Goal: Task Accomplishment & Management: Use online tool/utility

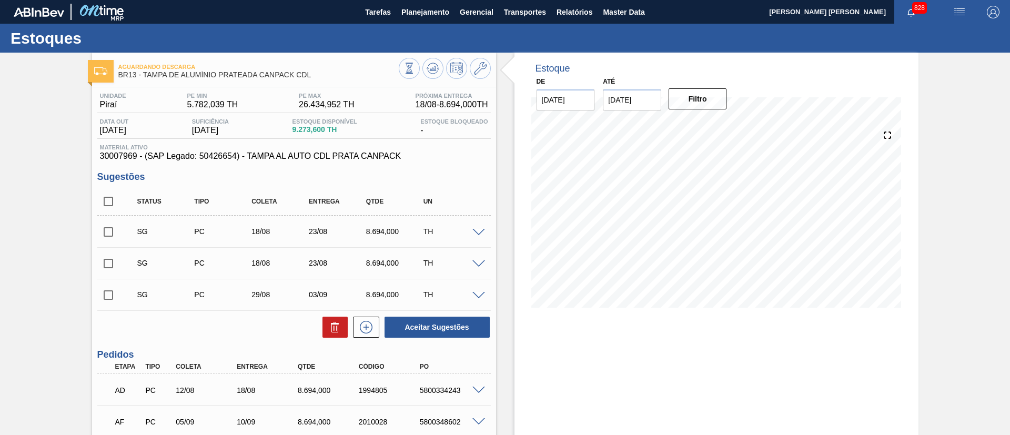
click at [115, 200] on input "checkbox" at bounding box center [108, 201] width 22 height 22
checkbox input "true"
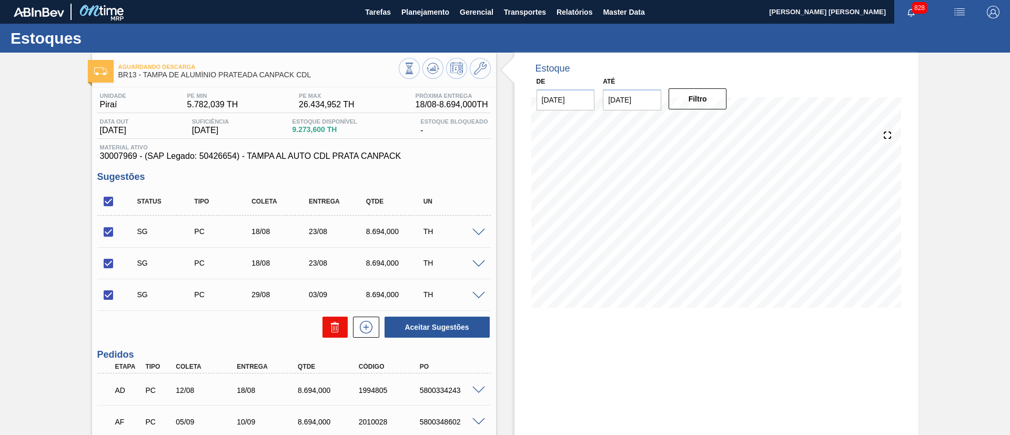
click at [334, 331] on icon at bounding box center [335, 327] width 13 height 13
checkbox input "false"
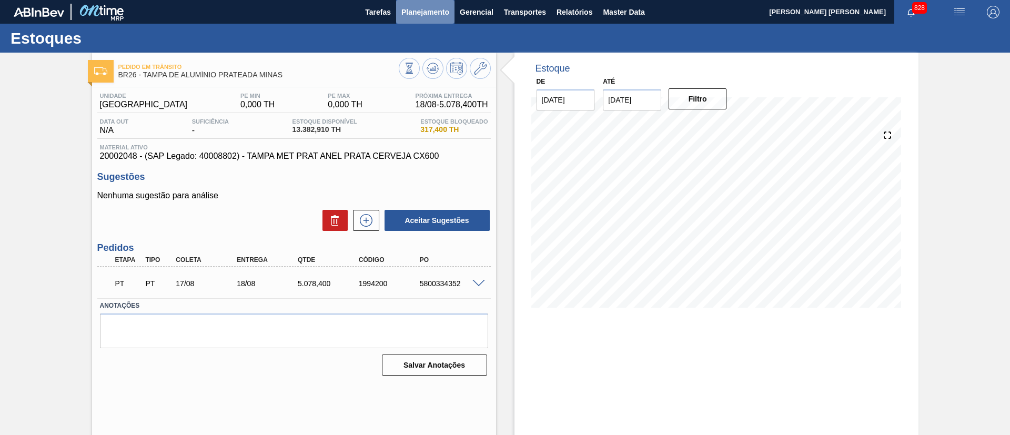
click at [408, 15] on span "Planejamento" at bounding box center [425, 12] width 48 height 13
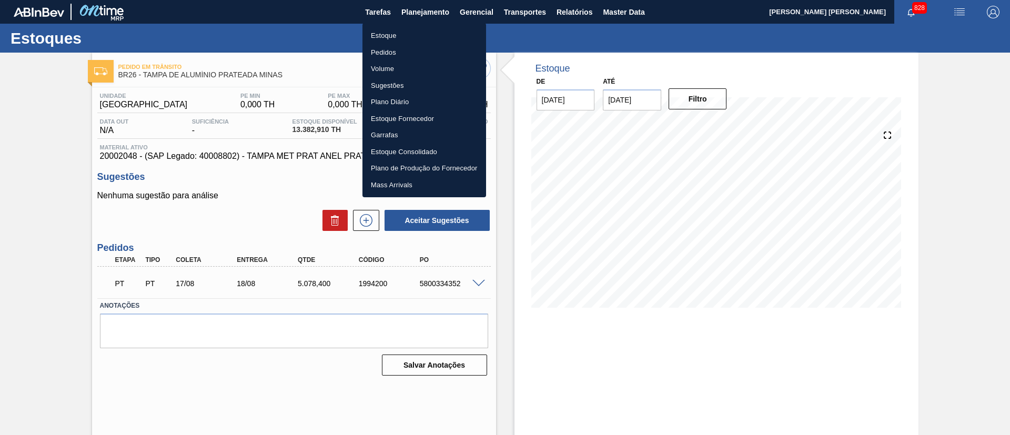
click at [415, 36] on li "Estoque" at bounding box center [424, 35] width 124 height 17
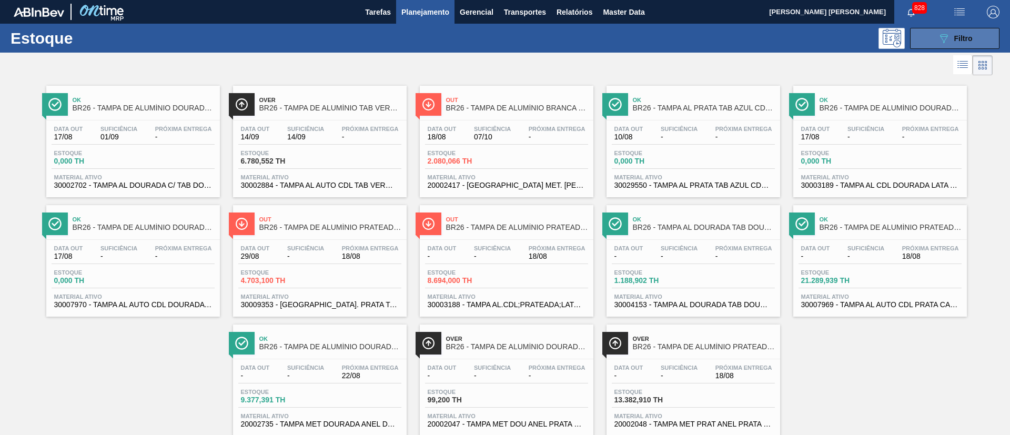
click at [940, 44] on icon "089F7B8B-B2A5-4AFE-B5C0-19BA573D28AC" at bounding box center [943, 38] width 13 height 13
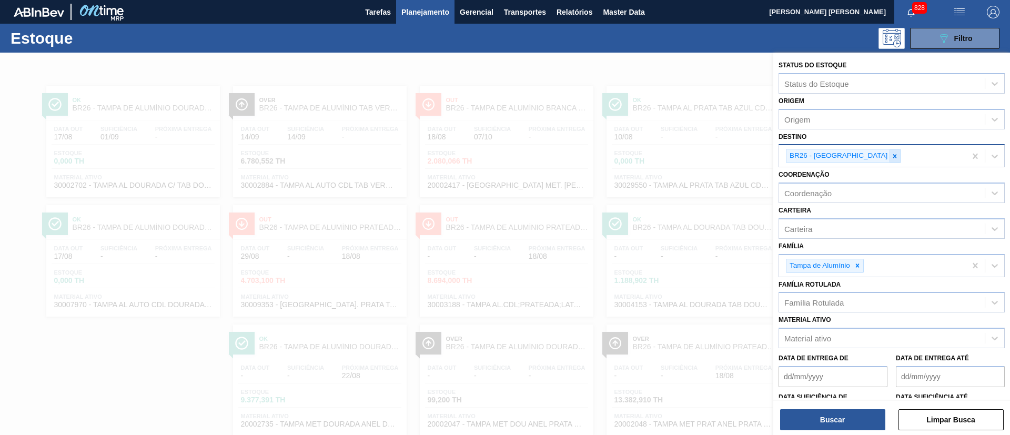
click at [891, 154] on icon at bounding box center [894, 156] width 7 height 7
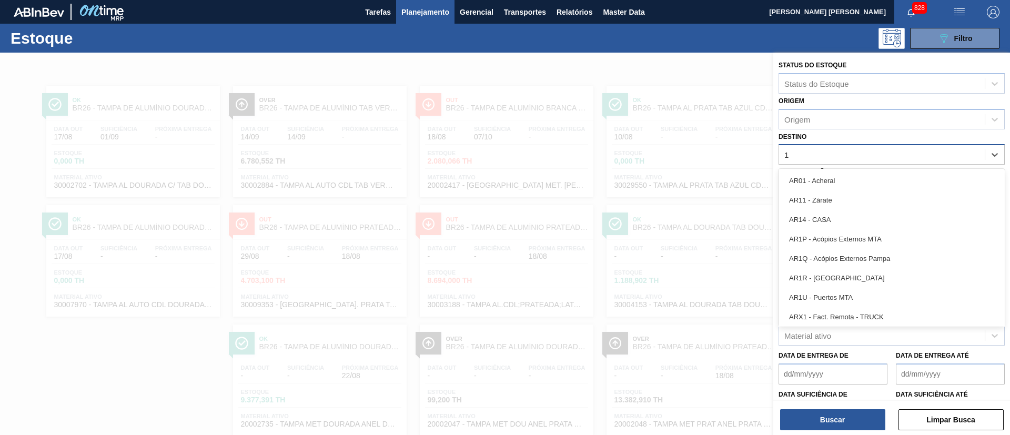
type input "17"
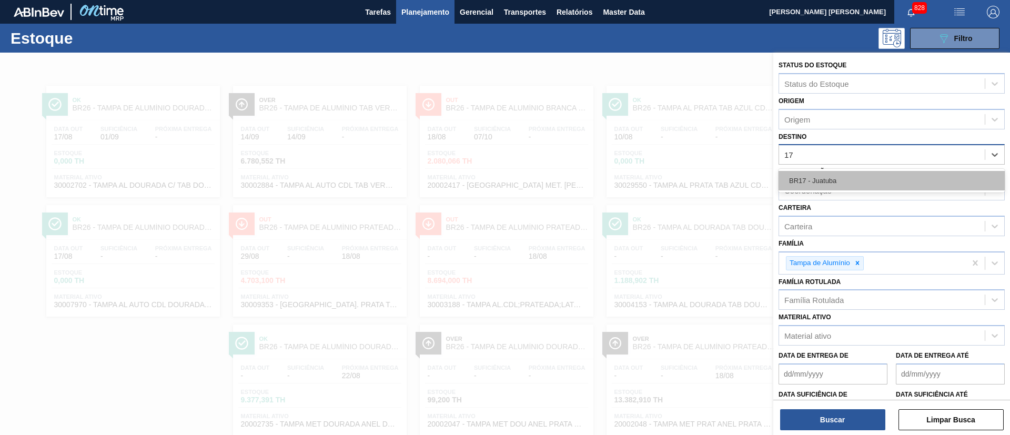
click at [836, 184] on div "BR17 - Juatuba" at bounding box center [891, 180] width 226 height 19
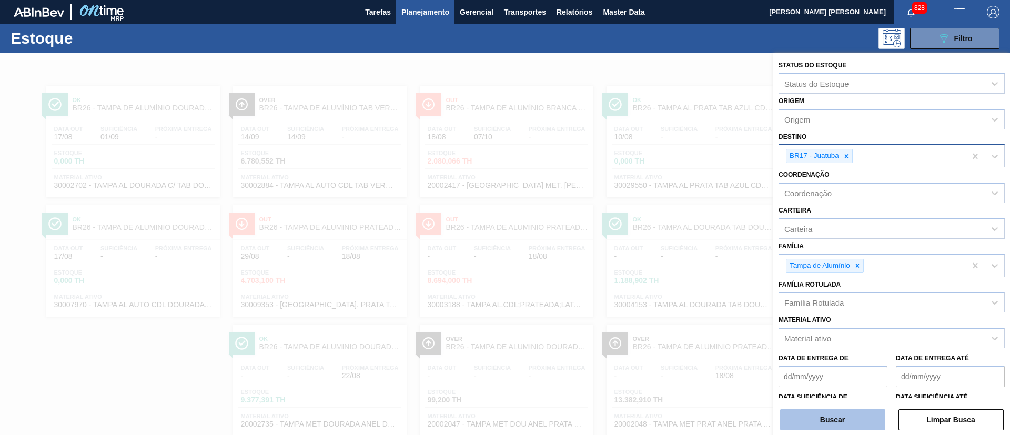
click at [837, 417] on button "Buscar" at bounding box center [832, 419] width 105 height 21
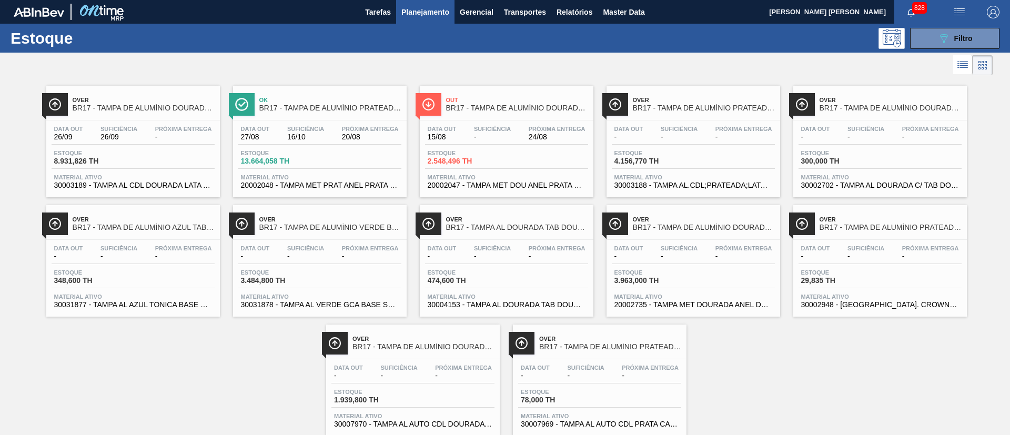
click at [540, 128] on span "Próxima Entrega" at bounding box center [557, 129] width 57 height 6
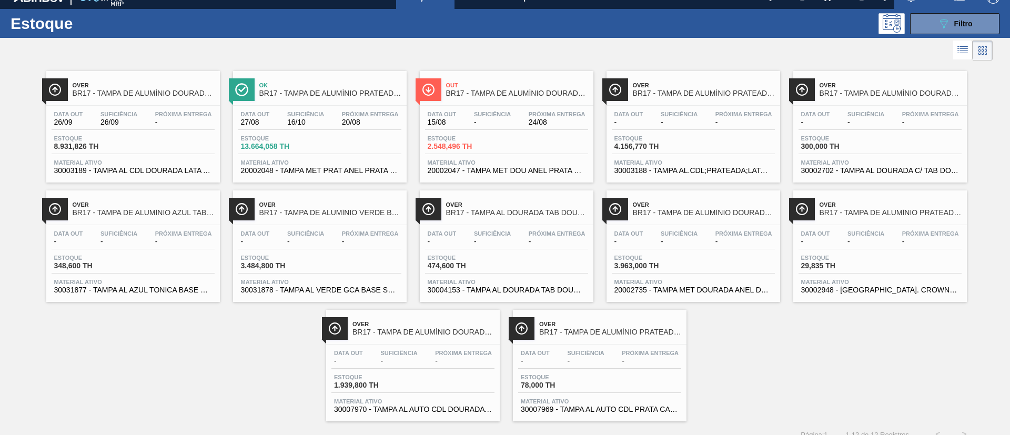
scroll to position [27, 0]
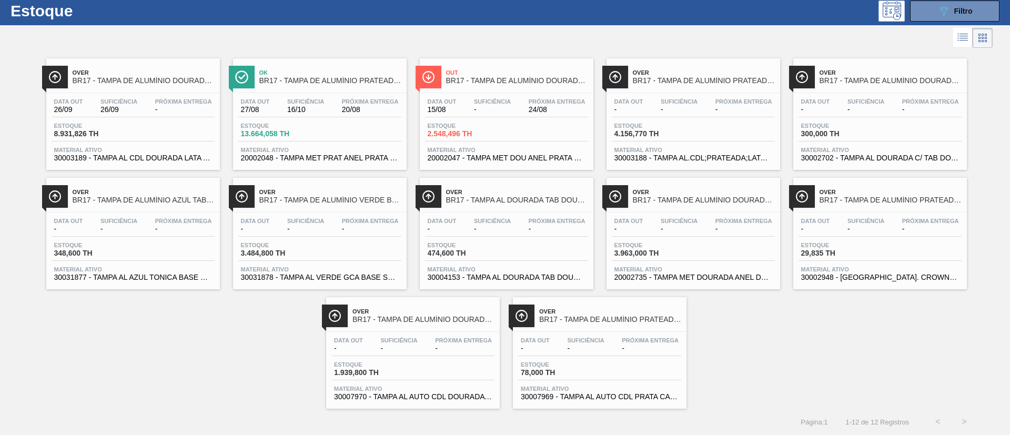
click at [355, 111] on span "20/08" at bounding box center [370, 110] width 57 height 8
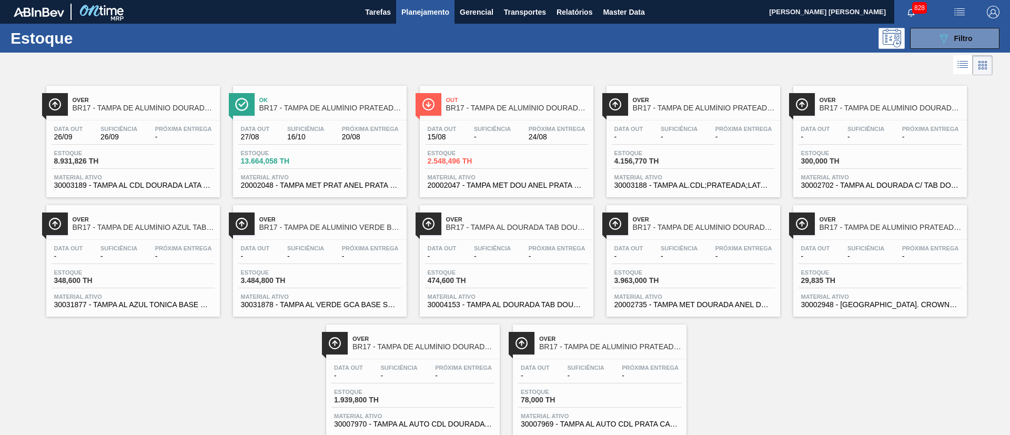
click at [958, 67] on icon at bounding box center [962, 64] width 13 height 13
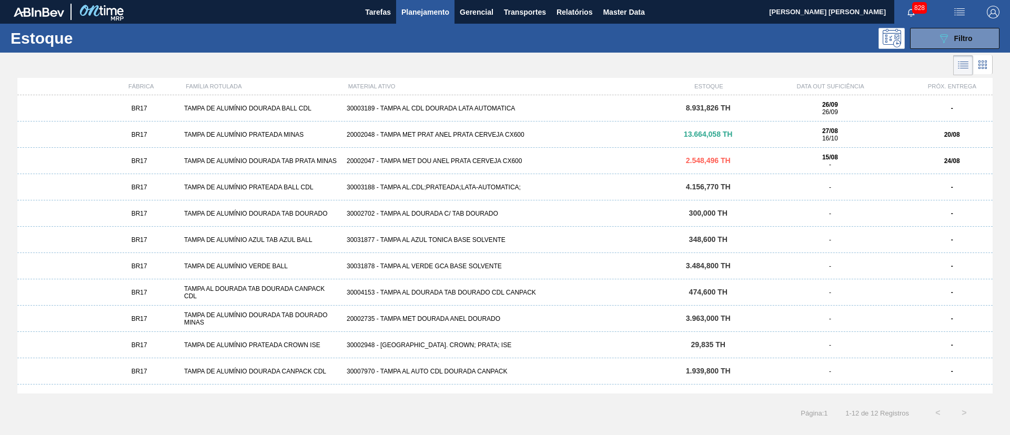
click at [498, 185] on div "30003188 - TAMPA AL.CDL;PRATEADA;LATA-AUTOMATICA;" at bounding box center [504, 187] width 325 height 7
click at [482, 153] on div "BR17 TAMPA DE ALUMÍNIO DOURADA TAB PRATA MINAS 20002047 - TAMPA MET DOU ANEL PR…" at bounding box center [504, 161] width 975 height 26
click at [249, 136] on div "TAMPA DE ALUMÍNIO PRATEADA MINAS" at bounding box center [261, 134] width 163 height 7
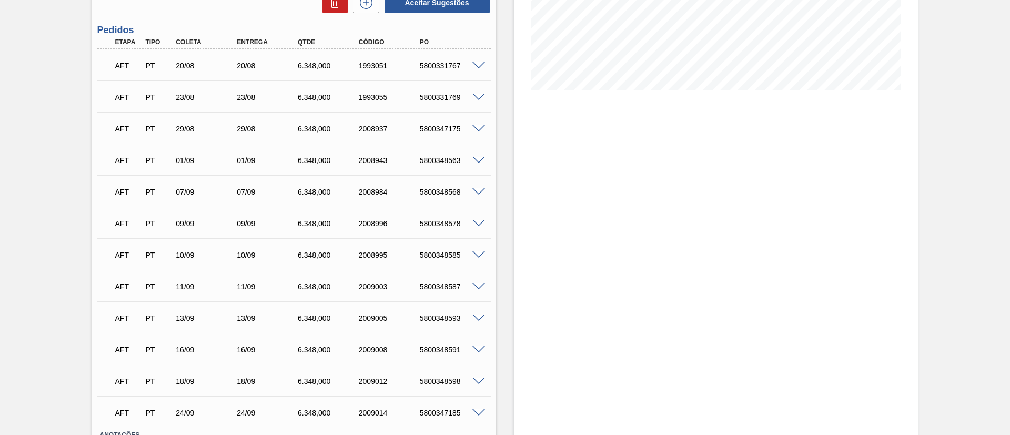
scroll to position [139, 0]
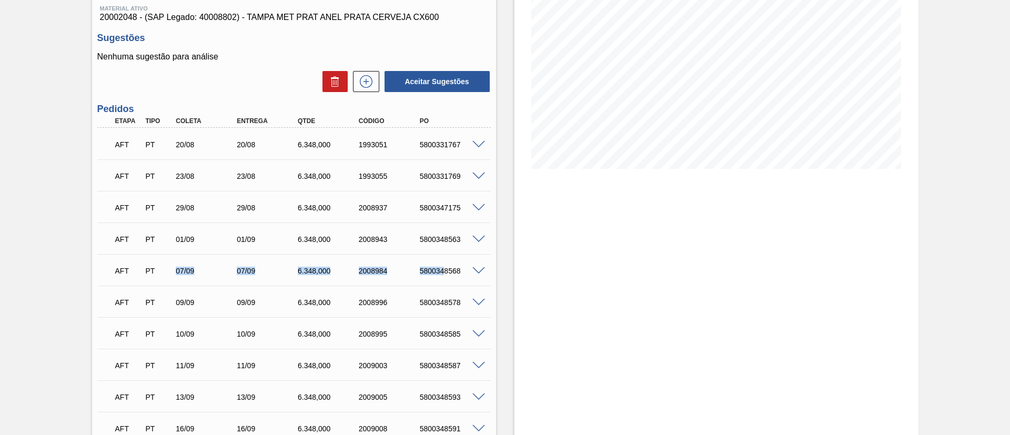
drag, startPoint x: 174, startPoint y: 274, endPoint x: 444, endPoint y: 277, distance: 270.3
click at [444, 277] on div "AFT PT 07/09 07/09 6.348,000 2008984 5800348568" at bounding box center [291, 269] width 366 height 21
click at [482, 237] on span at bounding box center [478, 240] width 13 height 8
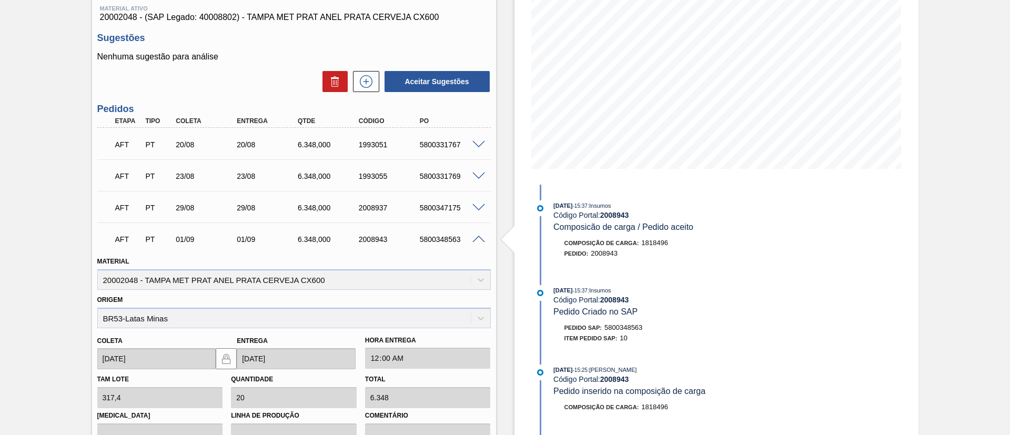
click at [482, 237] on span at bounding box center [478, 240] width 13 height 8
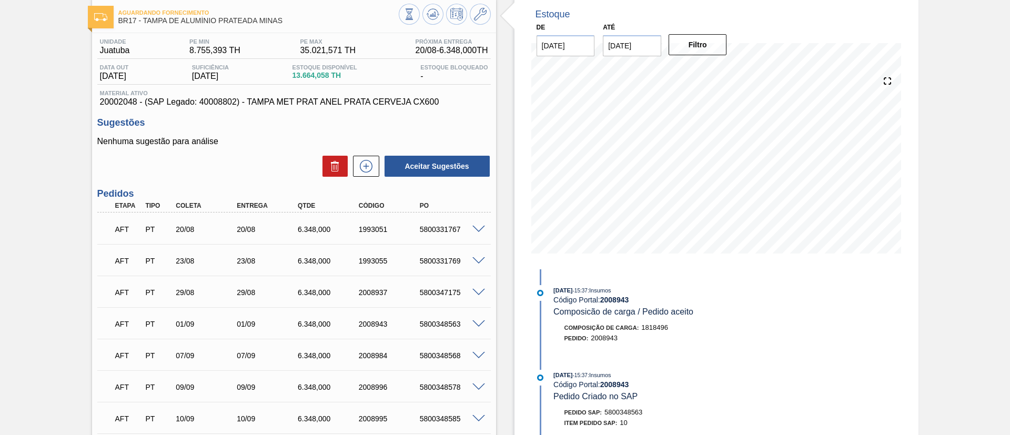
scroll to position [79, 0]
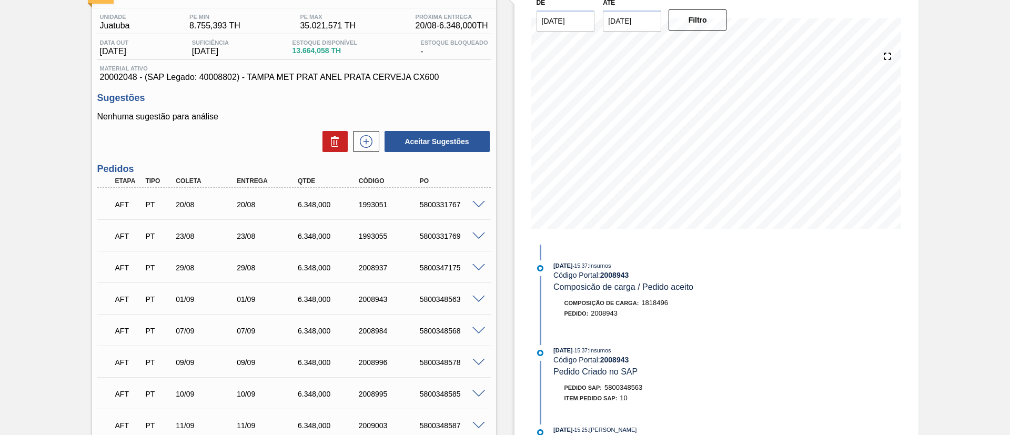
click at [478, 329] on span at bounding box center [478, 331] width 13 height 8
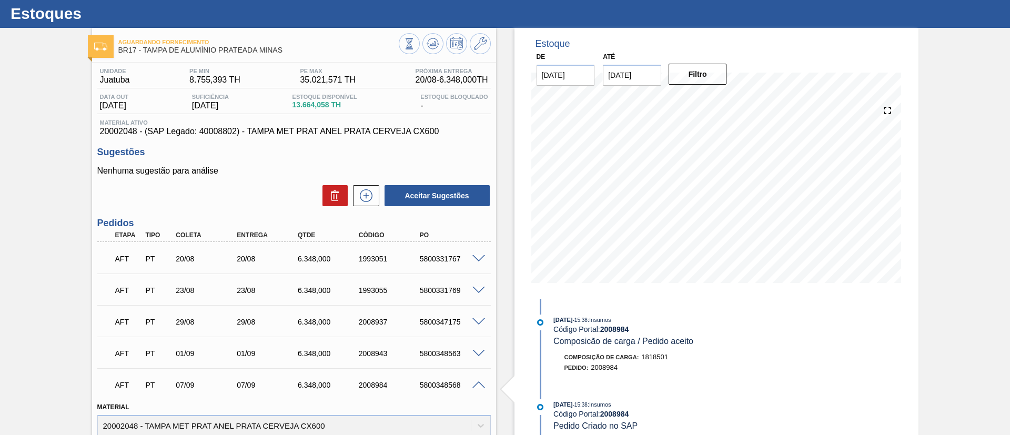
scroll to position [0, 0]
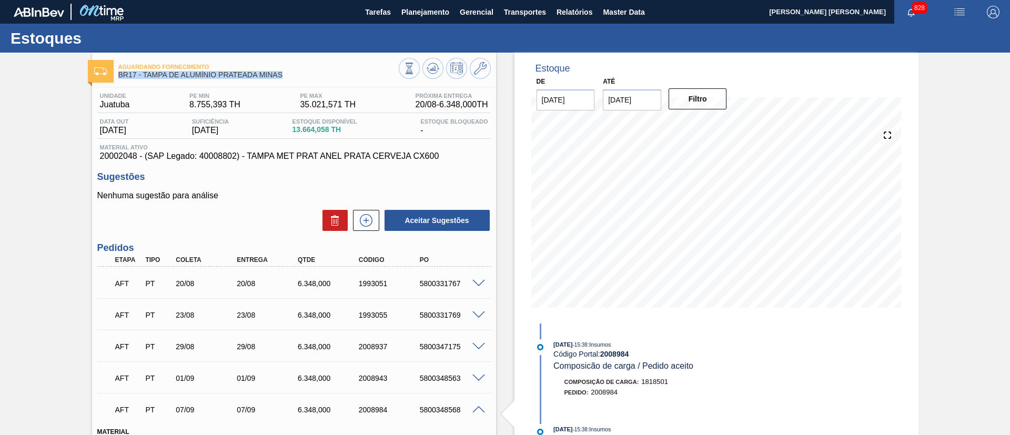
drag, startPoint x: 133, startPoint y: 72, endPoint x: 286, endPoint y: 79, distance: 153.2
click at [286, 79] on div "Aguardando Fornecimento BR17 - TAMPA DE ALUMÍNIO PRATEADA MINAS" at bounding box center [294, 70] width 404 height 24
copy span "BR17 - TAMPA DE ALUMÍNIO PRATEADA MINAS"
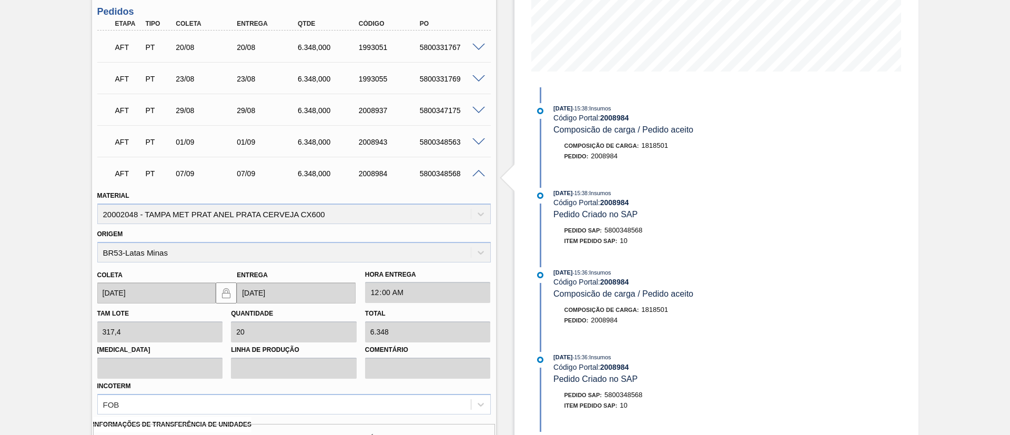
scroll to position [237, 0]
drag, startPoint x: 418, startPoint y: 170, endPoint x: 462, endPoint y: 176, distance: 44.0
click at [462, 176] on div "5800348568" at bounding box center [451, 173] width 68 height 8
copy div "5800348568"
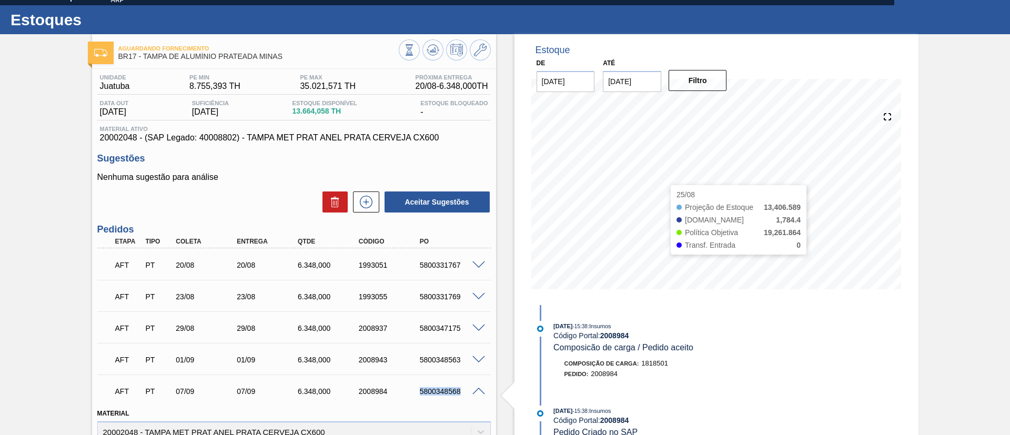
scroll to position [0, 0]
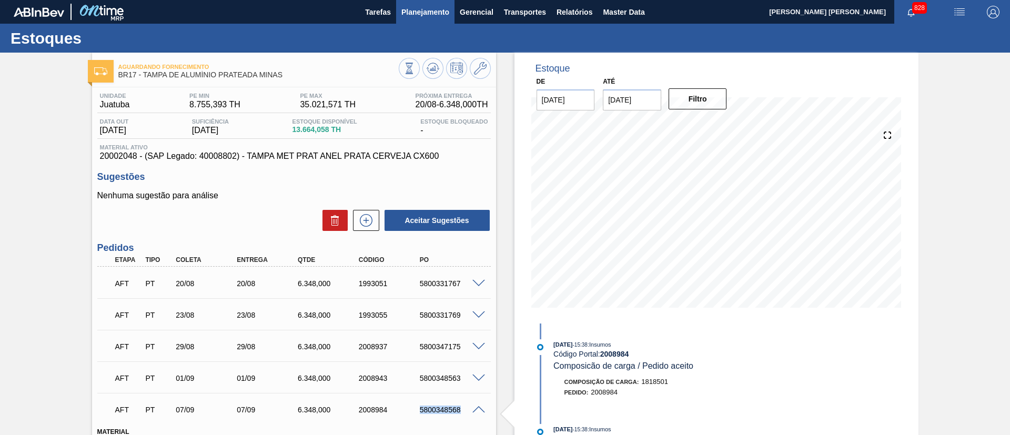
click at [422, 11] on span "Planejamento" at bounding box center [425, 12] width 48 height 13
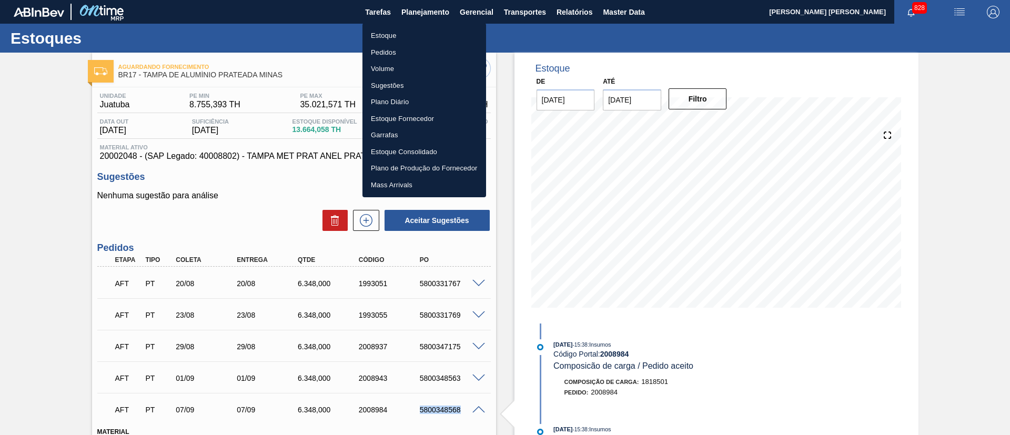
click at [413, 35] on li "Estoque" at bounding box center [424, 35] width 124 height 17
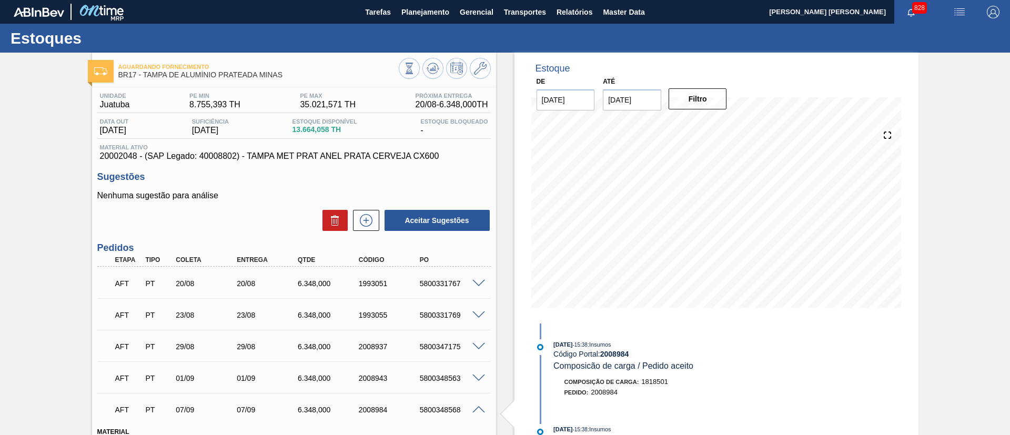
click at [646, 107] on input "09/09/2025" at bounding box center [632, 99] width 58 height 21
click at [713, 179] on div "13" at bounding box center [717, 176] width 14 height 14
type input "13/09/2025"
click at [716, 100] on button "Filtro" at bounding box center [697, 98] width 58 height 21
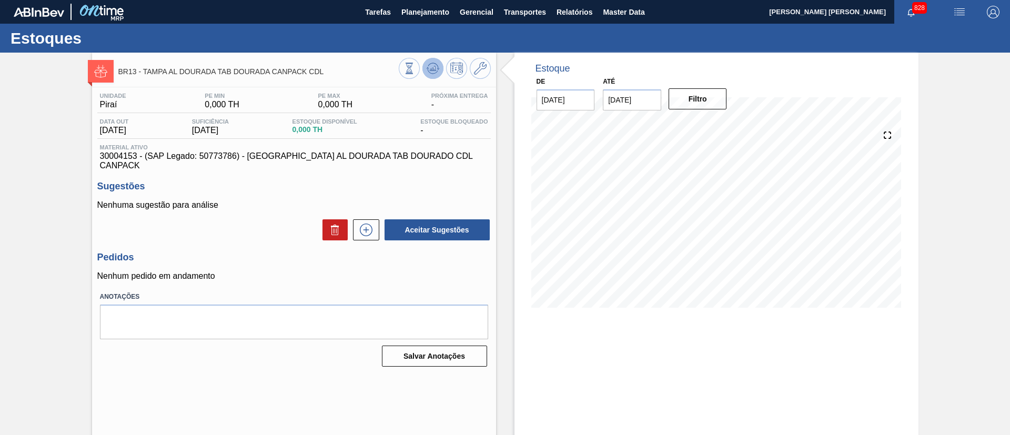
click at [415, 73] on icon at bounding box center [409, 69] width 12 height 12
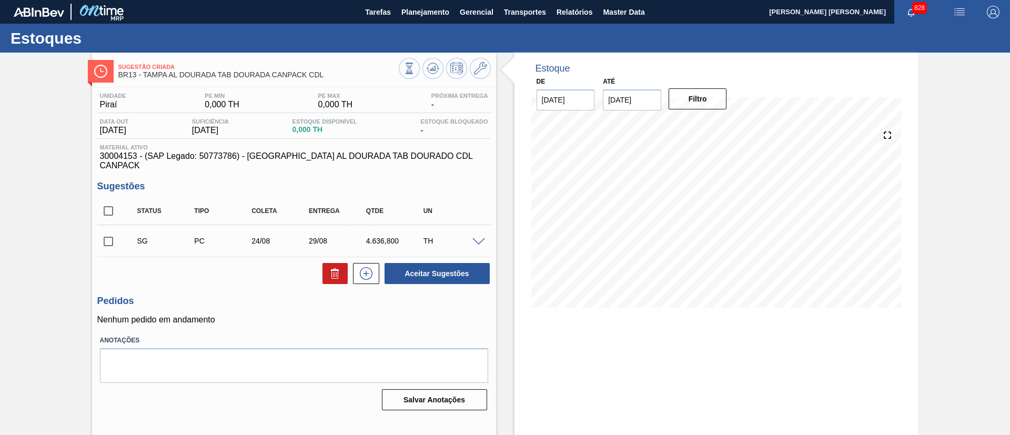
click at [476, 237] on div "TH" at bounding box center [453, 241] width 64 height 8
click at [474, 238] on span at bounding box center [478, 242] width 13 height 8
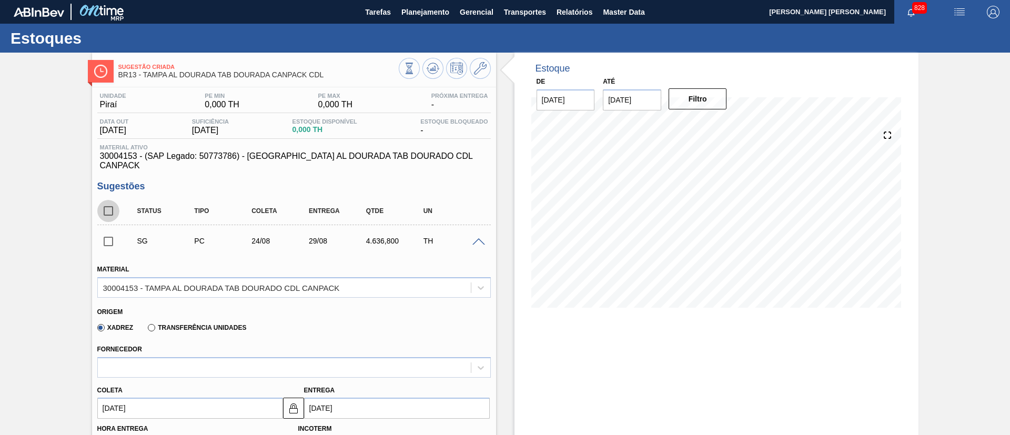
click at [104, 204] on input "checkbox" at bounding box center [108, 211] width 22 height 22
checkbox input "true"
click at [478, 238] on span at bounding box center [478, 242] width 13 height 8
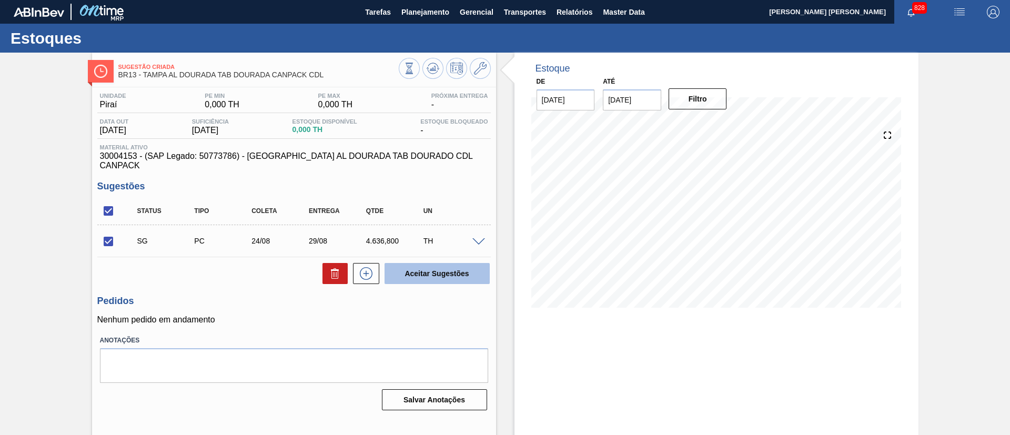
click at [445, 270] on button "Aceitar Sugestões" at bounding box center [436, 273] width 105 height 21
checkbox input "false"
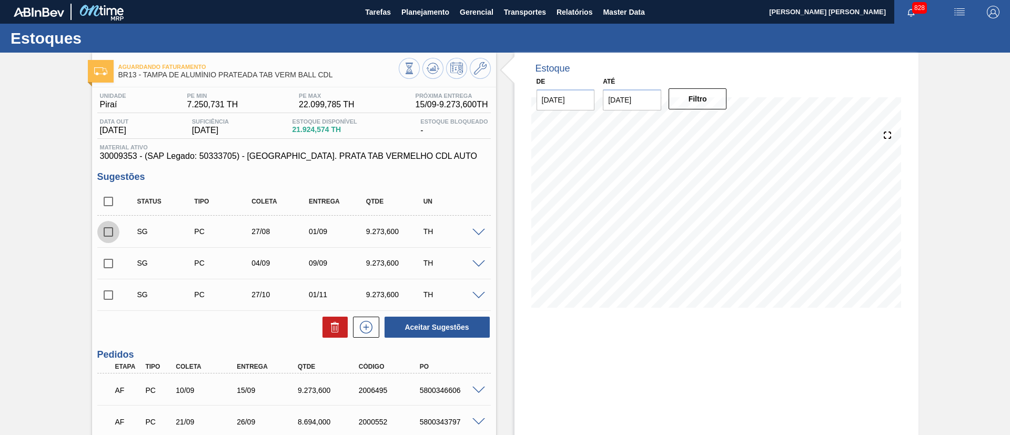
click at [111, 230] on input "checkbox" at bounding box center [108, 232] width 22 height 22
click at [409, 324] on button "Aceitar Sugestões" at bounding box center [436, 327] width 105 height 21
checkbox input "false"
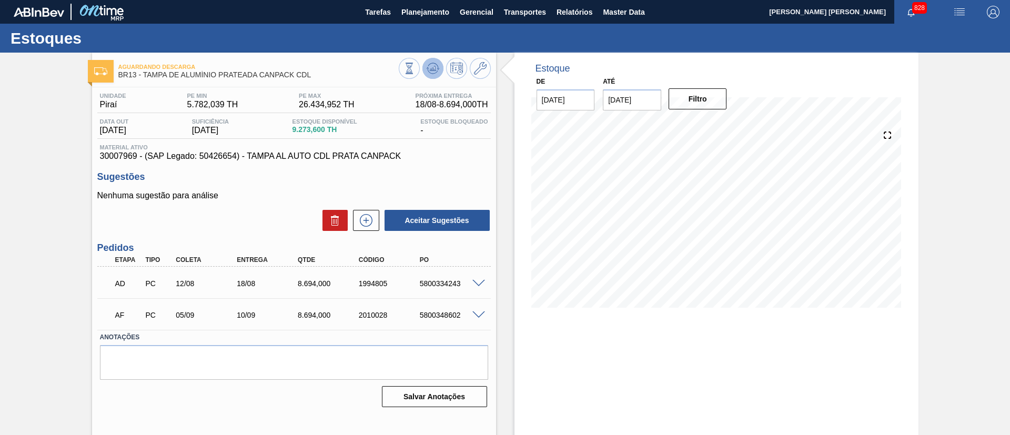
click at [428, 72] on icon at bounding box center [432, 70] width 11 height 5
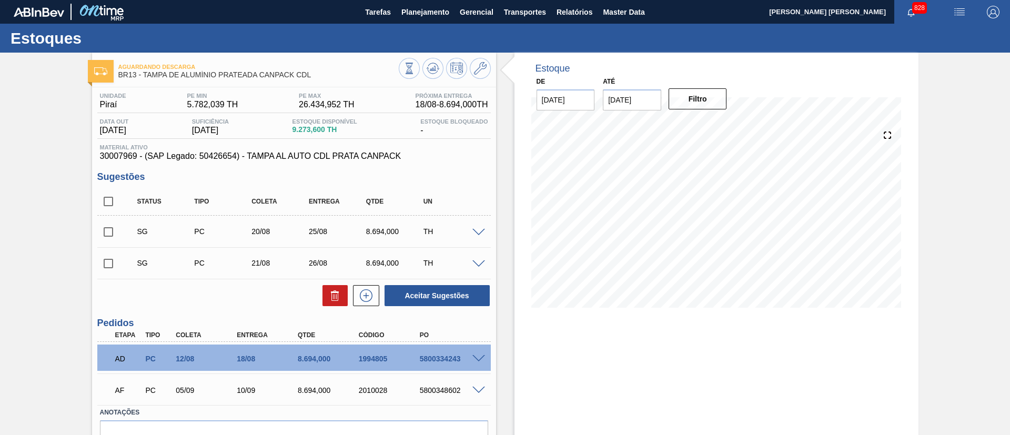
click at [480, 358] on span at bounding box center [478, 359] width 13 height 8
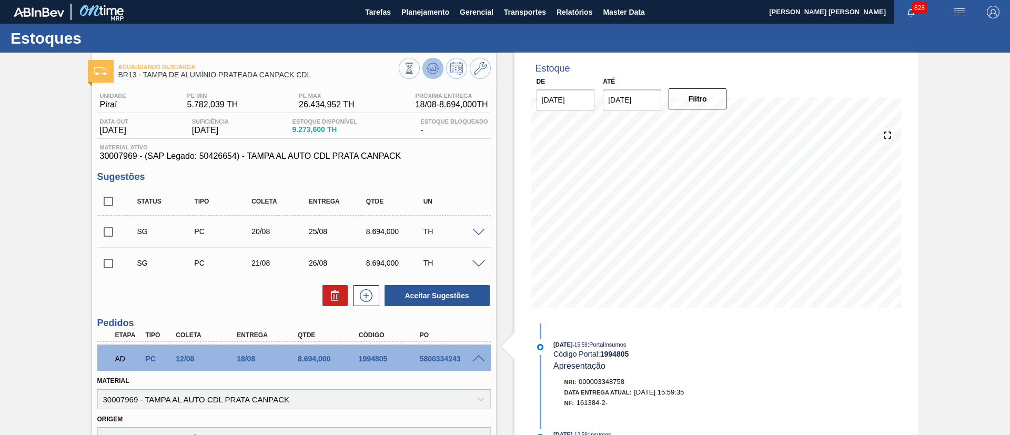
click at [415, 63] on icon at bounding box center [409, 69] width 12 height 12
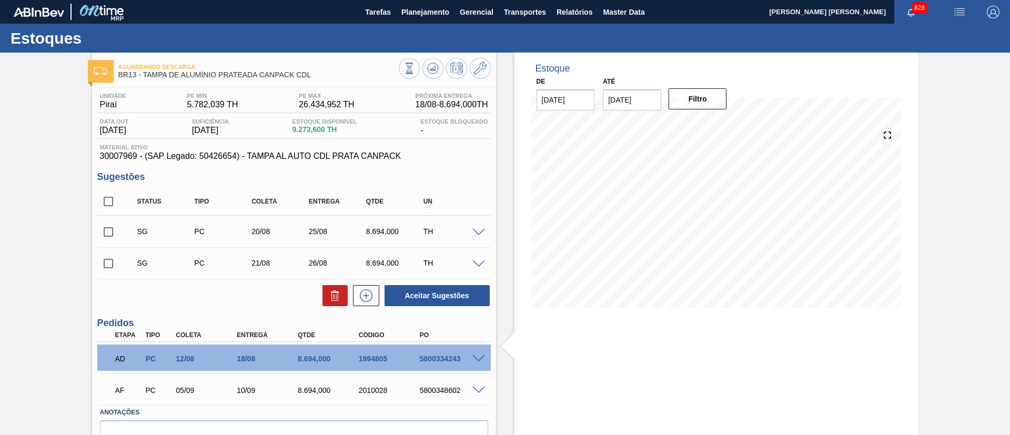
click at [107, 266] on input "checkbox" at bounding box center [108, 263] width 22 height 22
click at [408, 297] on button "Aceitar Sugestões" at bounding box center [436, 295] width 105 height 21
checkbox input "false"
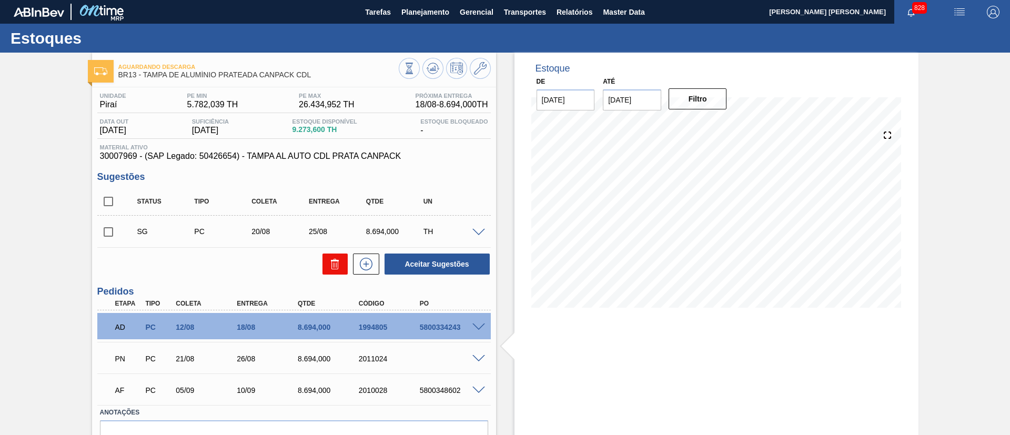
click at [334, 270] on button at bounding box center [334, 263] width 25 height 21
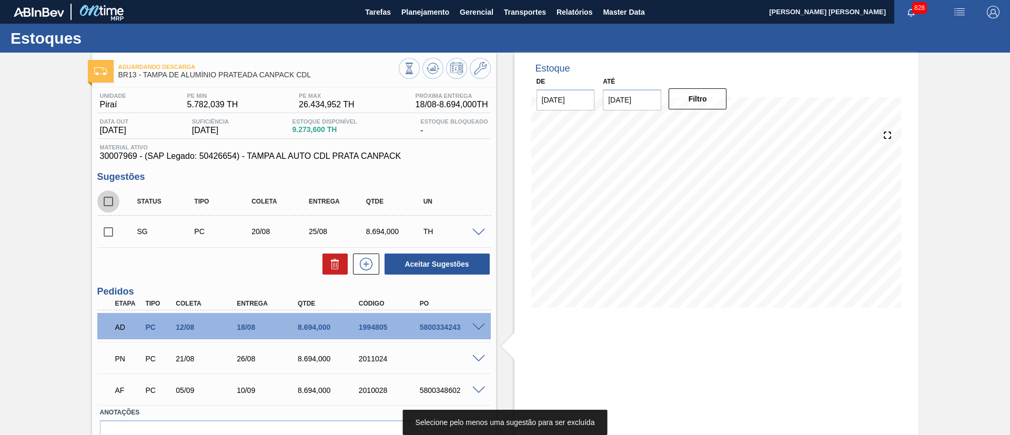
click at [114, 205] on input "checkbox" at bounding box center [108, 201] width 22 height 22
checkbox input "true"
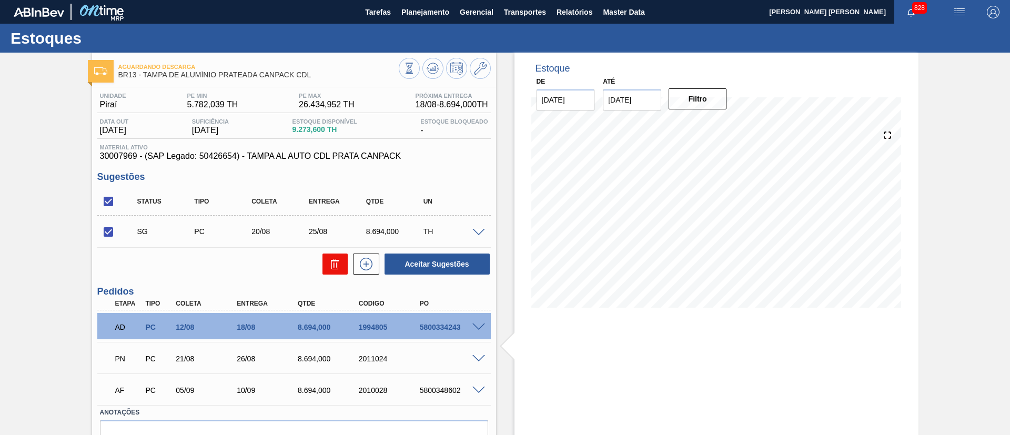
click at [330, 260] on icon at bounding box center [335, 264] width 13 height 13
checkbox input "false"
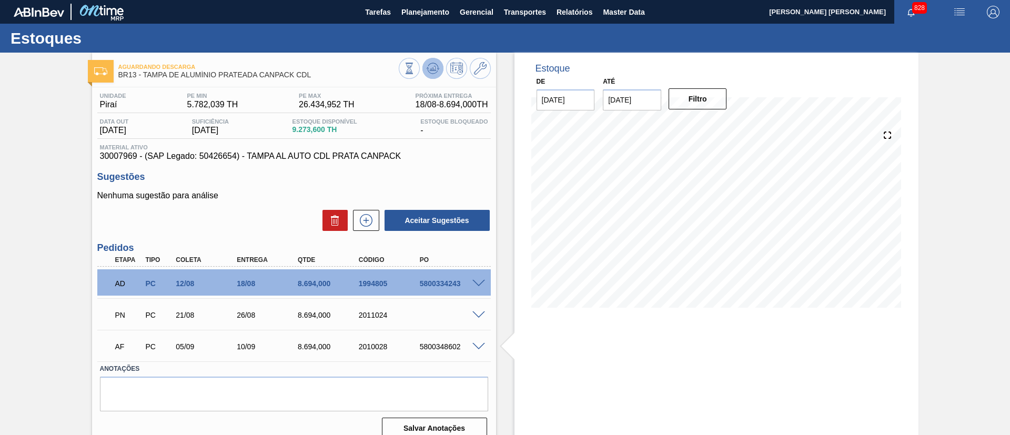
click at [434, 69] on icon at bounding box center [434, 68] width 1 height 4
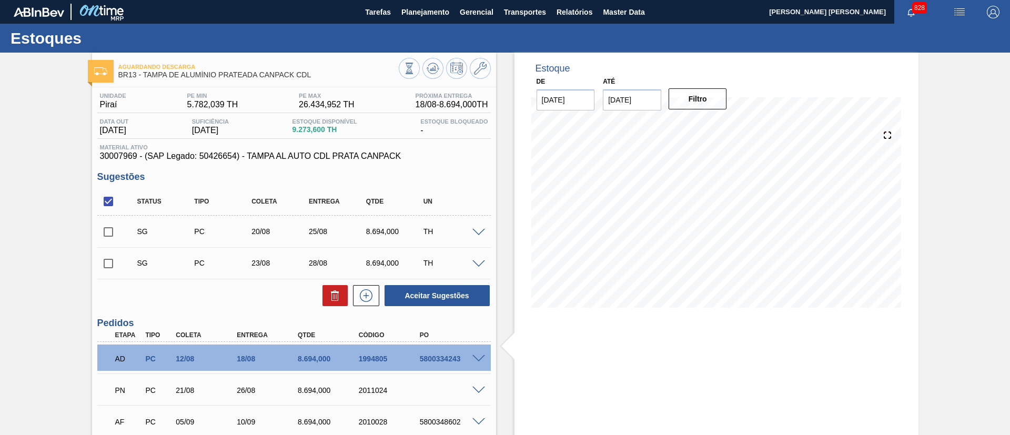
click at [105, 264] on input "checkbox" at bounding box center [108, 263] width 22 height 22
checkbox input "true"
click at [428, 294] on button "Aceitar Sugestões" at bounding box center [436, 295] width 105 height 21
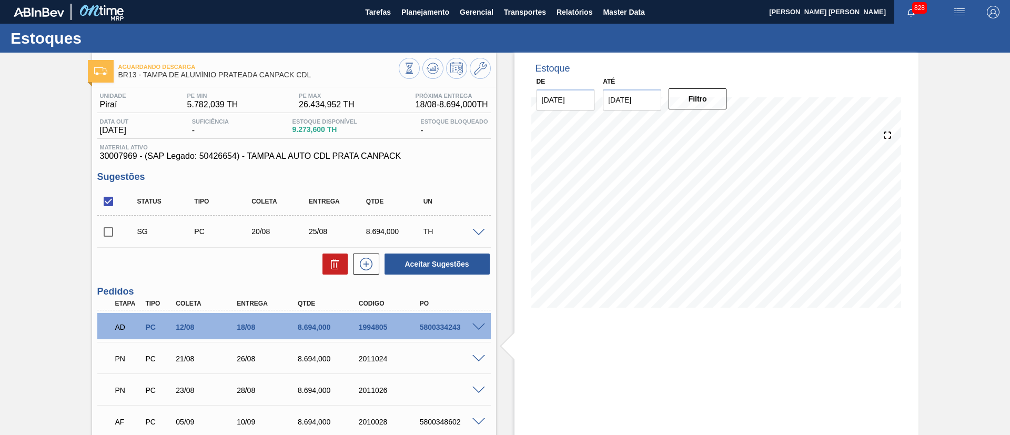
click at [99, 229] on input "checkbox" at bounding box center [108, 232] width 22 height 22
click at [334, 266] on icon at bounding box center [335, 264] width 13 height 13
checkbox input "false"
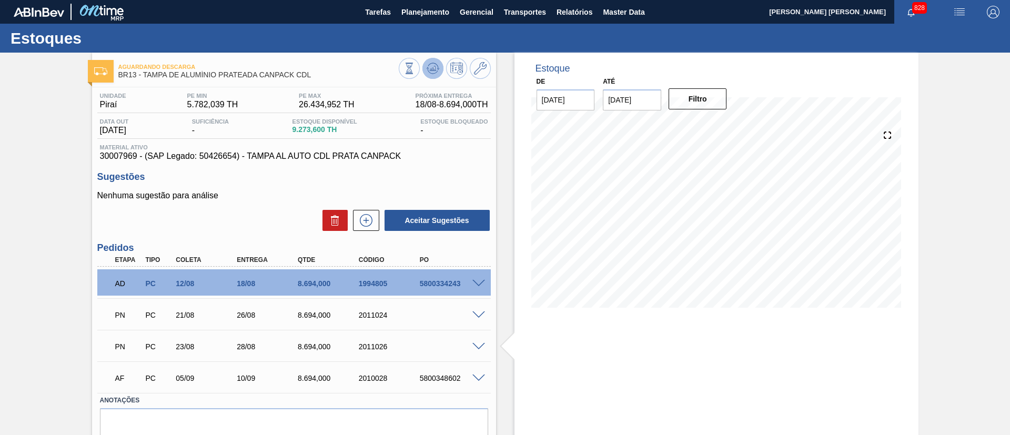
click at [415, 74] on icon at bounding box center [409, 69] width 12 height 12
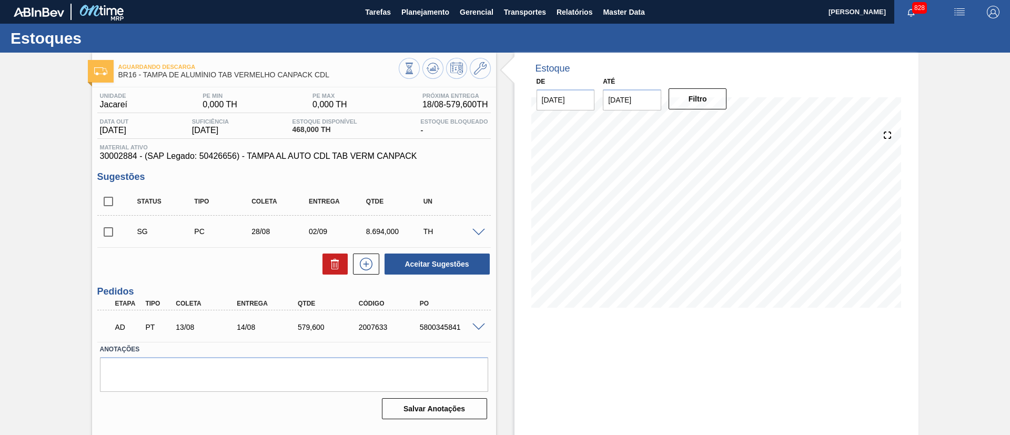
scroll to position [17, 0]
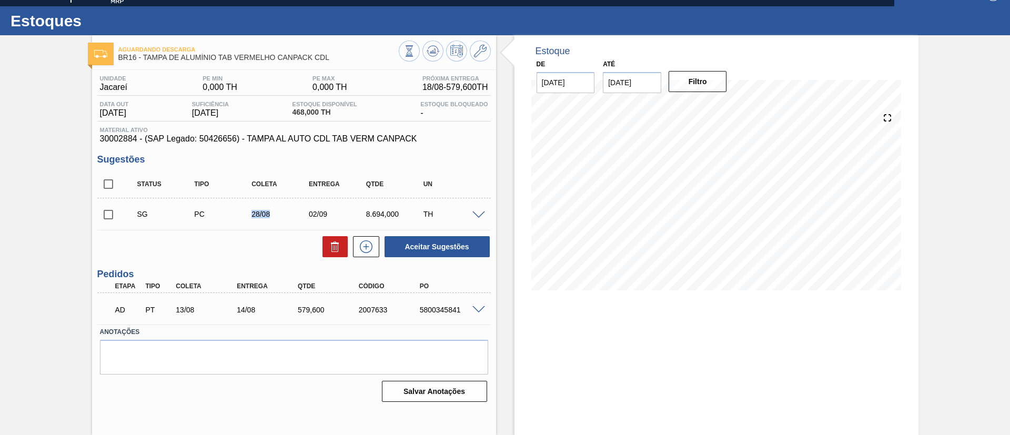
drag, startPoint x: 222, startPoint y: 220, endPoint x: 280, endPoint y: 226, distance: 58.1
click at [280, 226] on div "SG PC 28/08 02/09 8.694,000 TH" at bounding box center [293, 214] width 393 height 26
click at [658, 83] on input "[DATE]" at bounding box center [632, 82] width 58 height 21
click at [153, 238] on div "Aceitar Sugestões" at bounding box center [293, 246] width 393 height 23
click at [732, 351] on div "Estoque De 18/08/2025 Até 01/09/2025 Filtro 19/08 Projeção de Estoque 1,047.6 N…" at bounding box center [716, 235] width 404 height 400
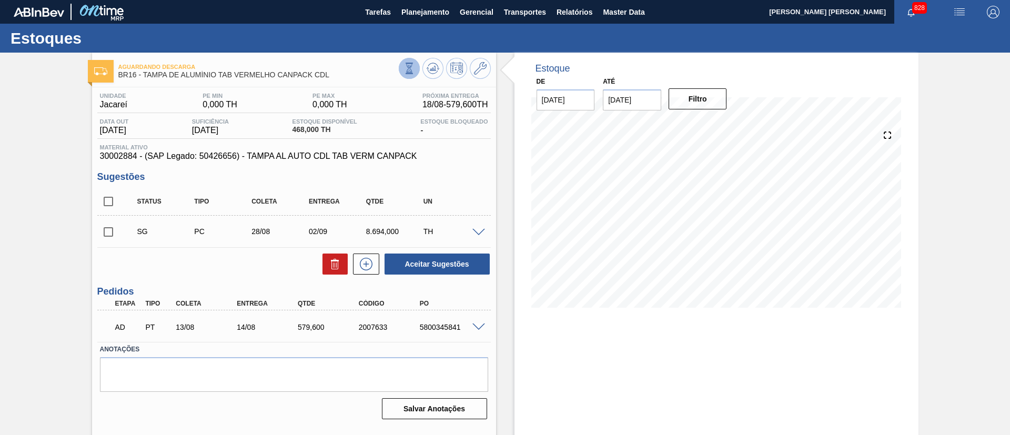
click at [403, 65] on icon at bounding box center [409, 69] width 12 height 12
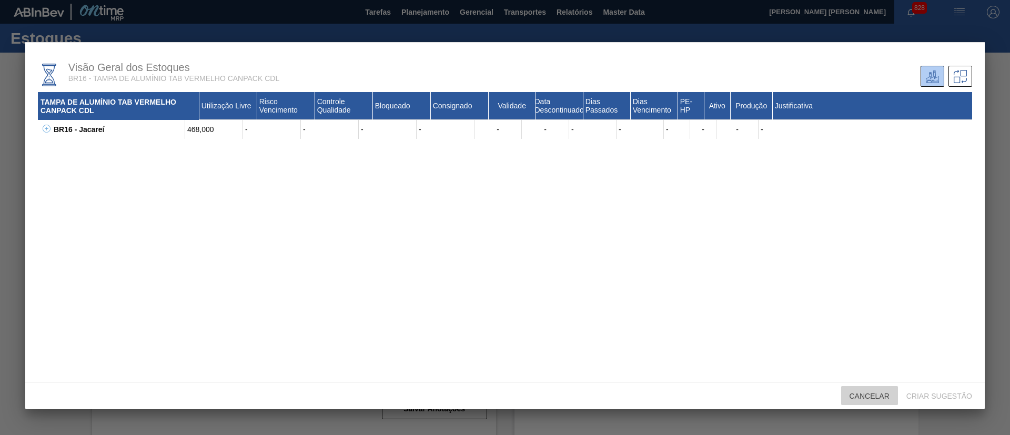
click at [872, 394] on span "Cancelar" at bounding box center [869, 396] width 57 height 8
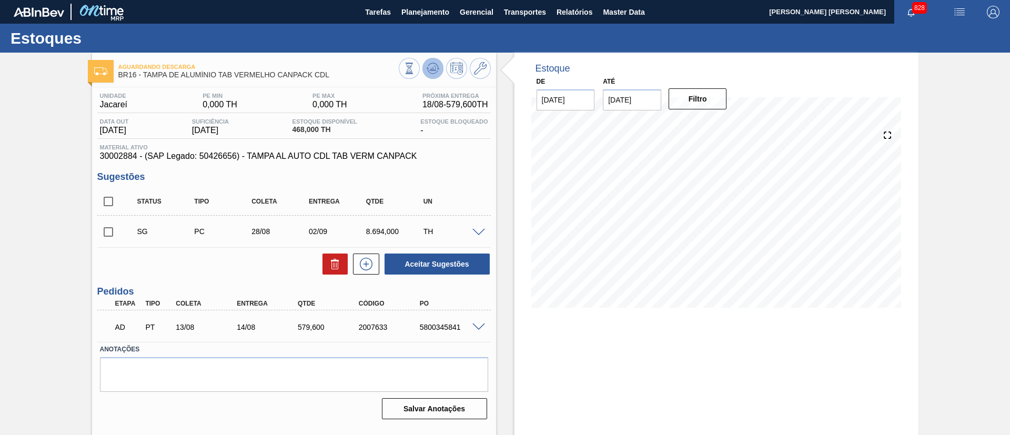
click at [415, 68] on icon at bounding box center [409, 69] width 12 height 12
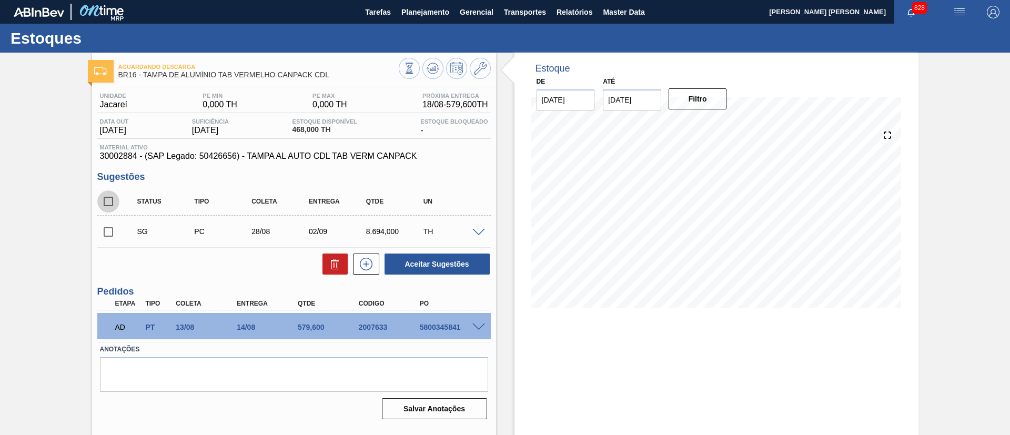
click at [107, 198] on input "checkbox" at bounding box center [108, 201] width 22 height 22
checkbox input "true"
click at [333, 266] on icon at bounding box center [335, 264] width 13 height 13
checkbox input "false"
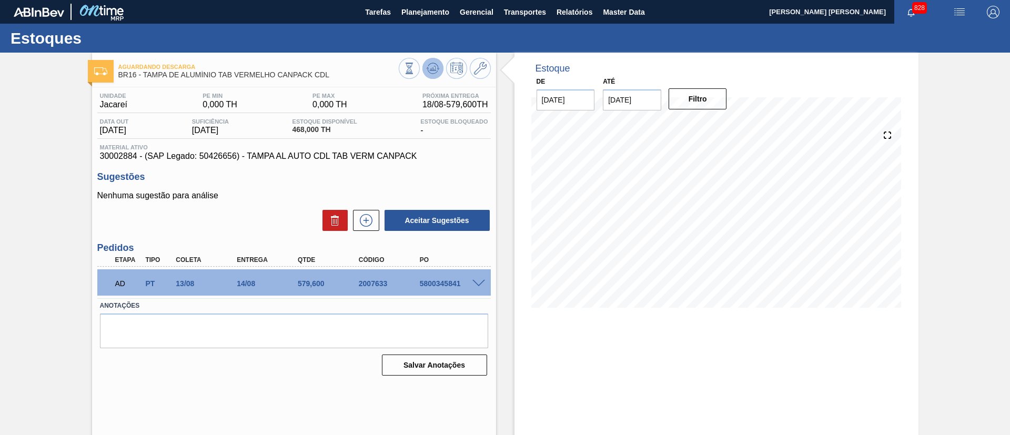
click at [415, 72] on icon at bounding box center [409, 69] width 12 height 12
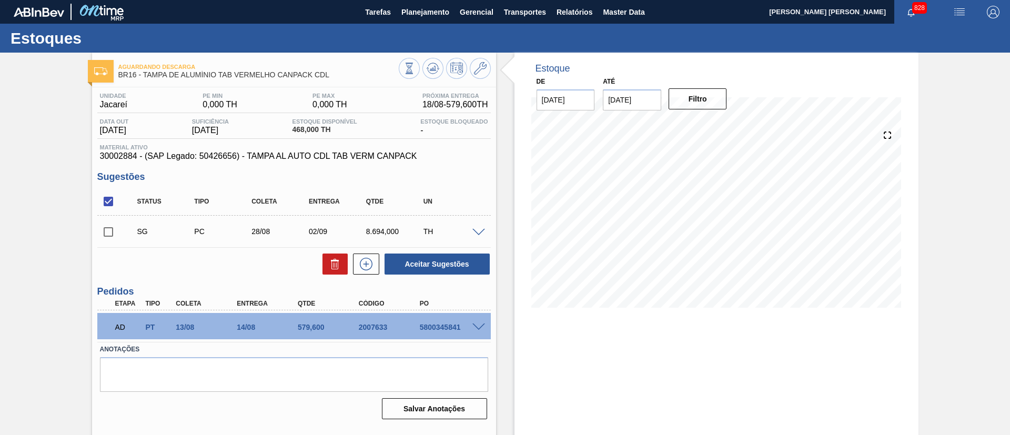
click at [652, 371] on div "Estoque De 18/08/2025 Até 09/09/2025 Filtro 31/08 Projeção de Estoque 43.88 Nec…" at bounding box center [716, 253] width 404 height 400
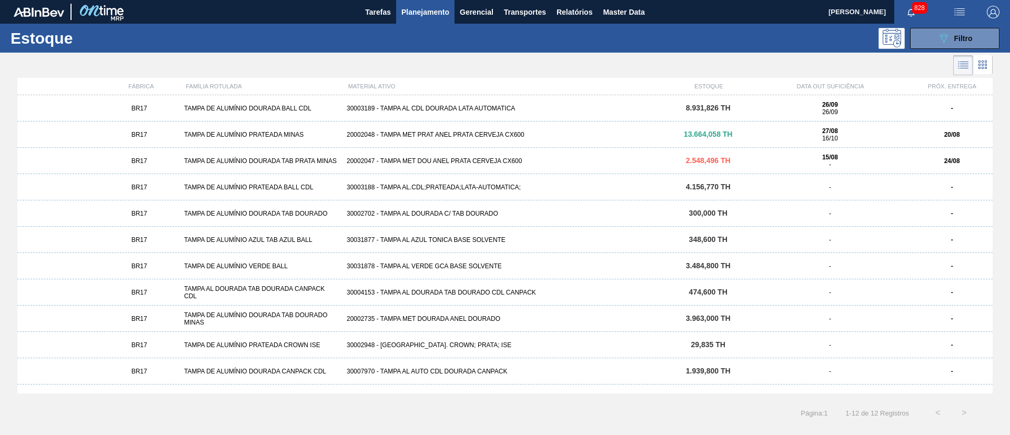
click at [237, 187] on div "TAMPA DE ALUMÍNIO PRATEADA BALL CDL" at bounding box center [261, 187] width 163 height 7
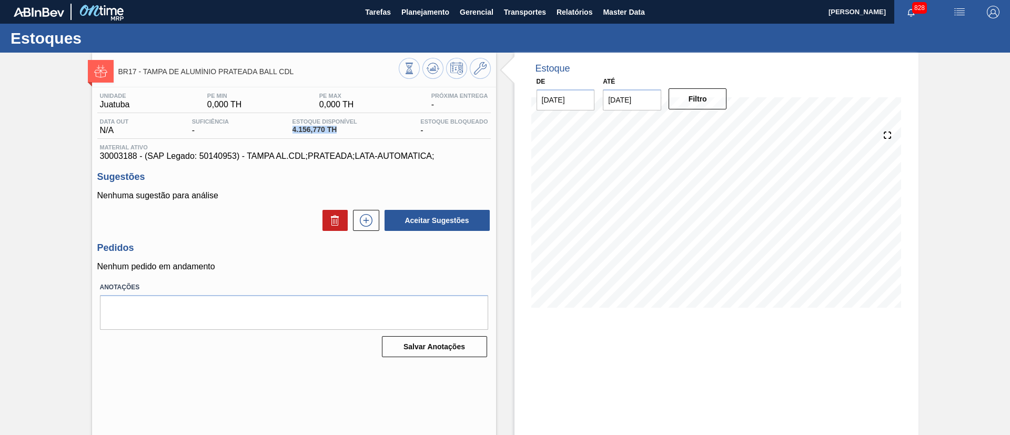
drag, startPoint x: 282, startPoint y: 126, endPoint x: 336, endPoint y: 126, distance: 53.6
click at [336, 126] on div "Data out N/A Suficiência - Estoque Disponível 4.156,770 TH Estoque Bloqueado -" at bounding box center [293, 128] width 393 height 21
click at [233, 216] on div "Aceitar Sugestões" at bounding box center [293, 220] width 393 height 23
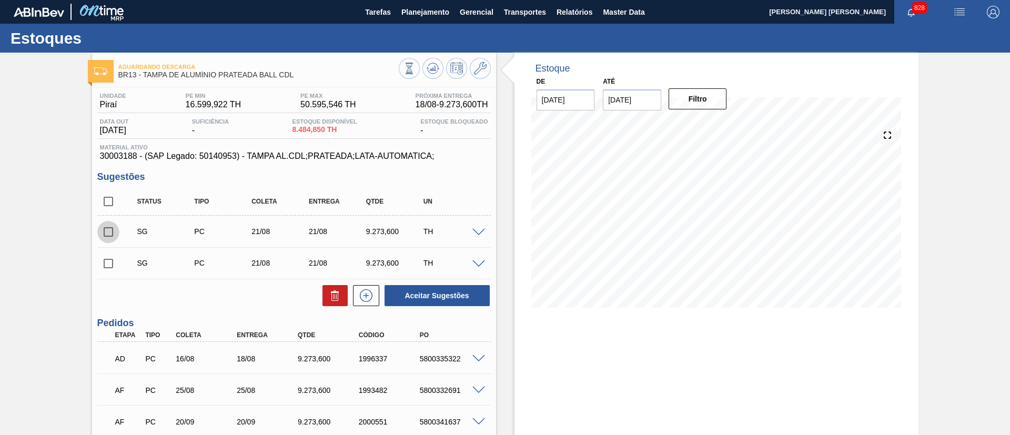
click at [115, 227] on input "checkbox" at bounding box center [108, 232] width 22 height 22
click at [425, 294] on button "Aceitar Sugestões" at bounding box center [436, 295] width 105 height 21
checkbox input "false"
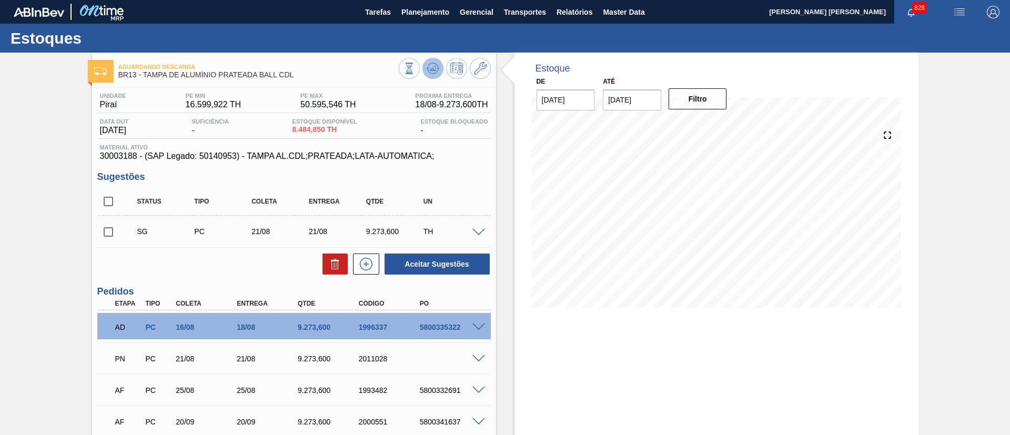
click at [435, 77] on button at bounding box center [432, 68] width 21 height 21
